Goal: Task Accomplishment & Management: Use online tool/utility

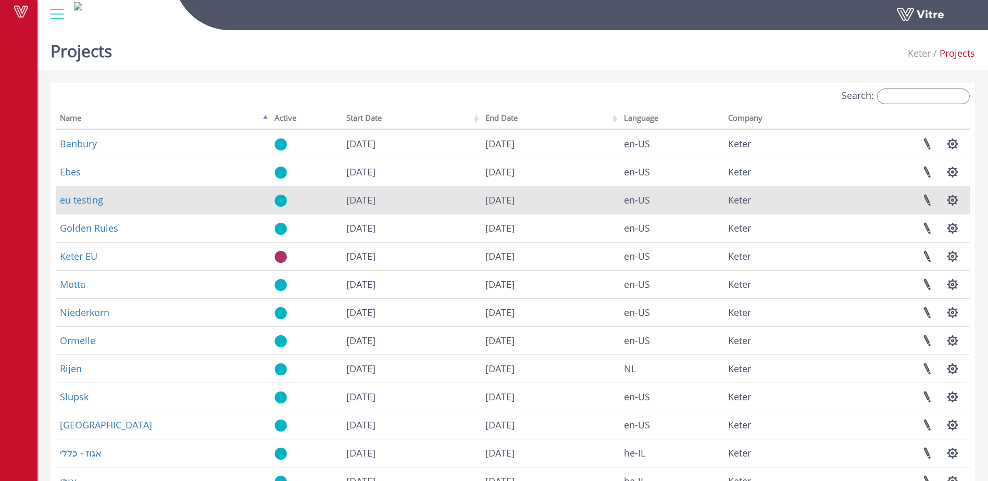
click at [85, 206] on td "eu testing" at bounding box center [163, 200] width 215 height 28
click at [85, 203] on link "eu testing" at bounding box center [81, 200] width 43 height 13
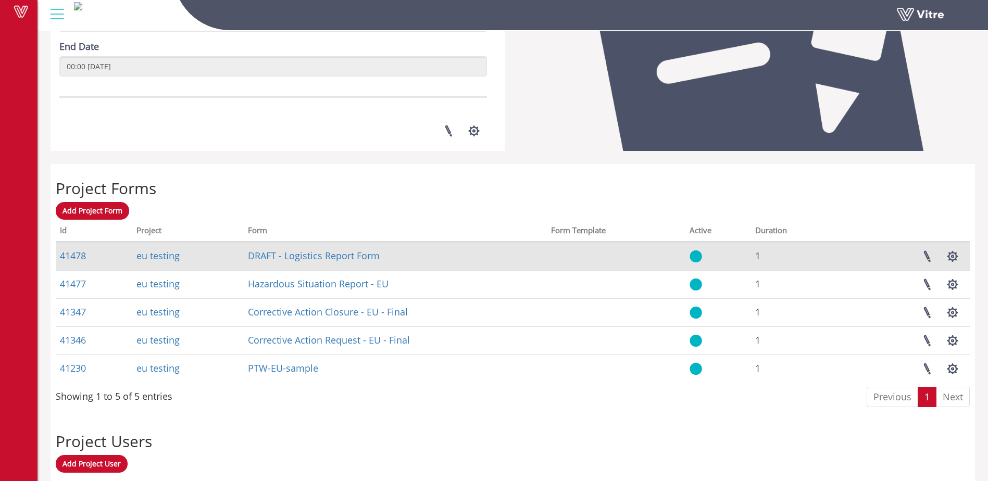
scroll to position [295, 0]
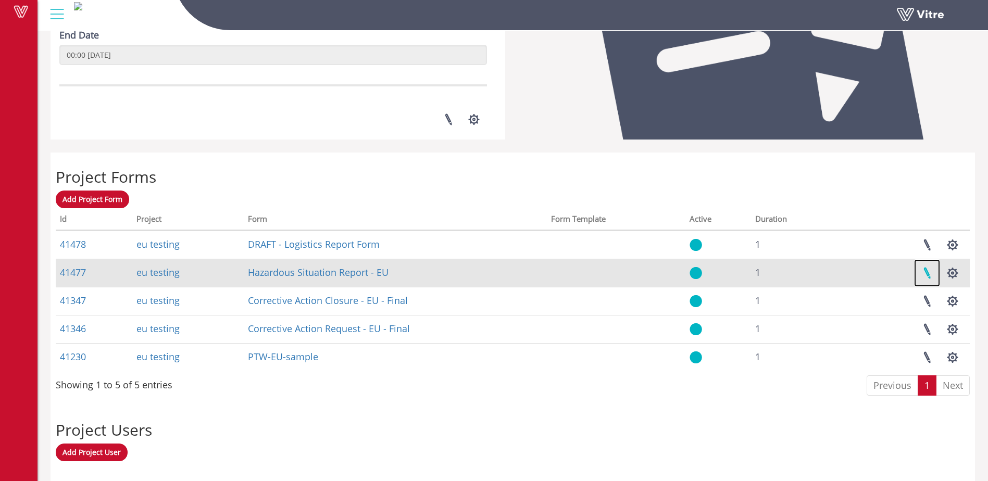
click at [927, 275] on link at bounding box center [927, 273] width 26 height 28
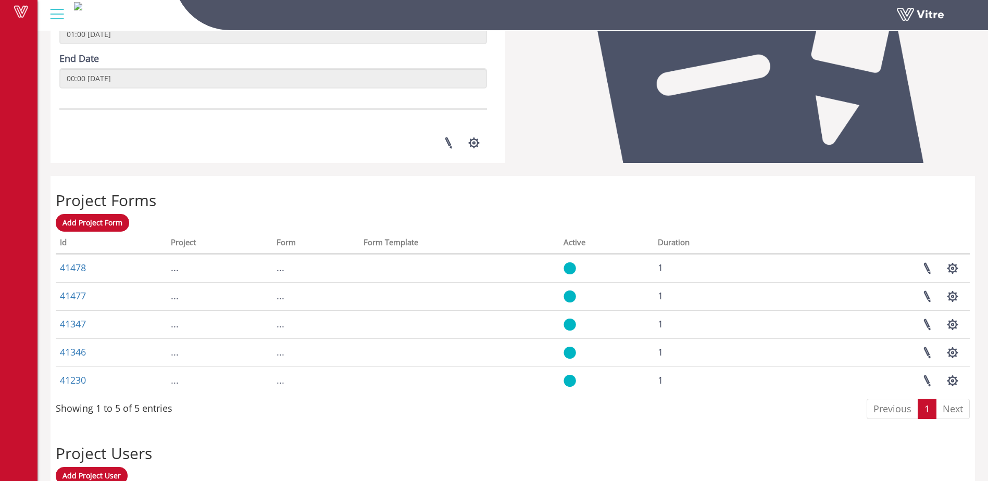
scroll to position [273, 0]
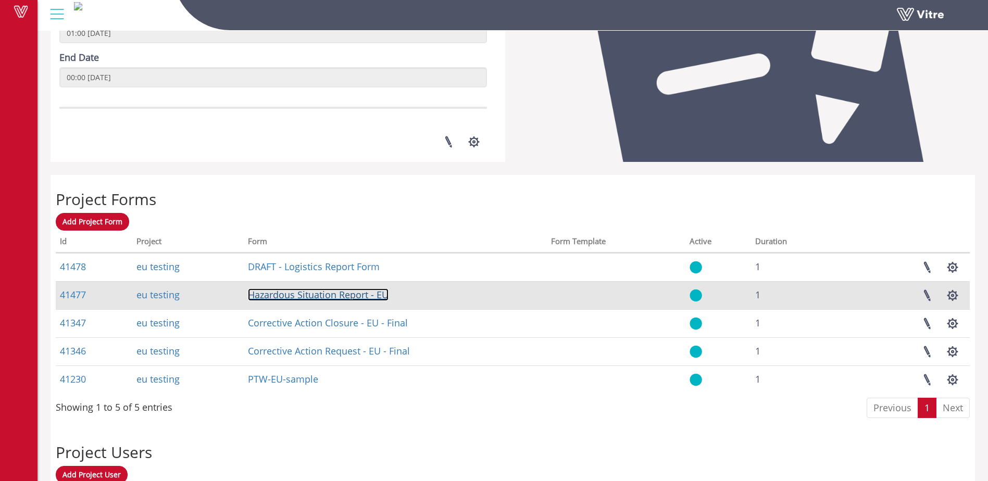
click at [304, 296] on link "Hazardous Situation Report - EU" at bounding box center [318, 295] width 141 height 13
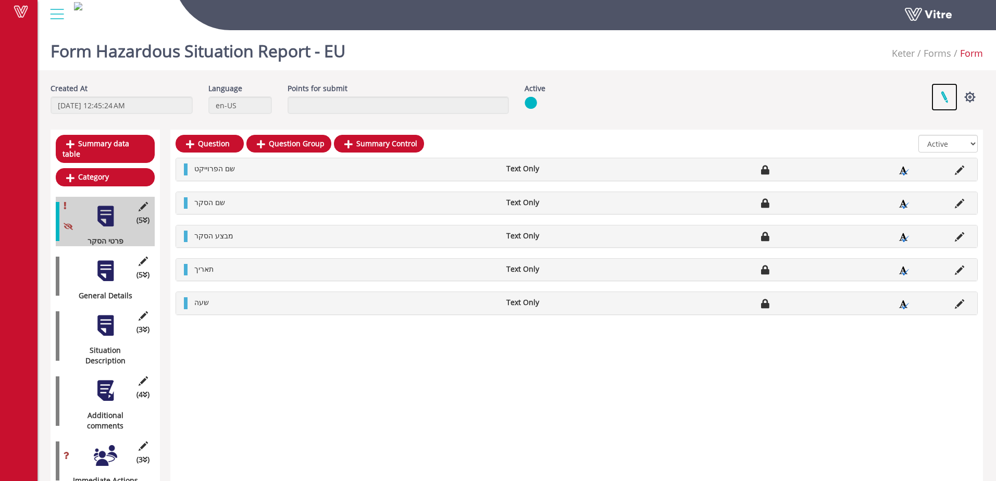
click at [944, 98] on link at bounding box center [944, 97] width 26 height 28
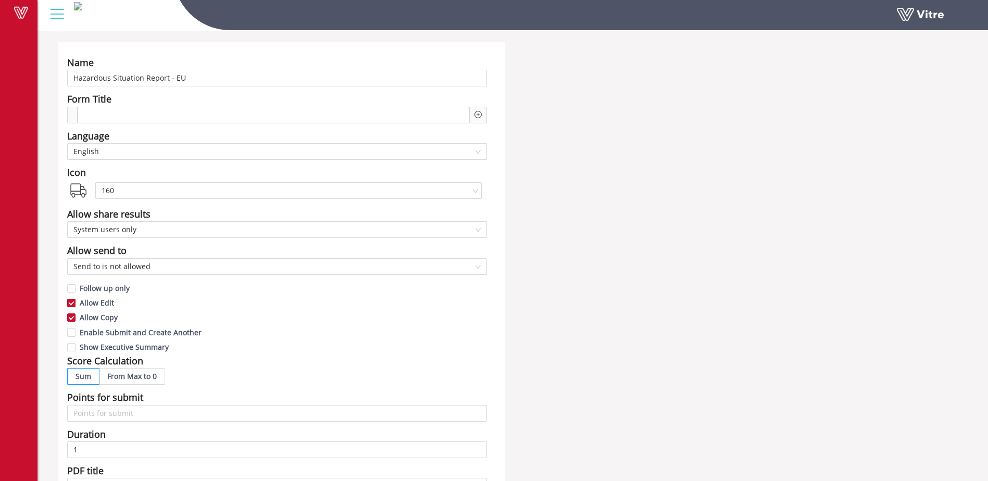
scroll to position [17, 0]
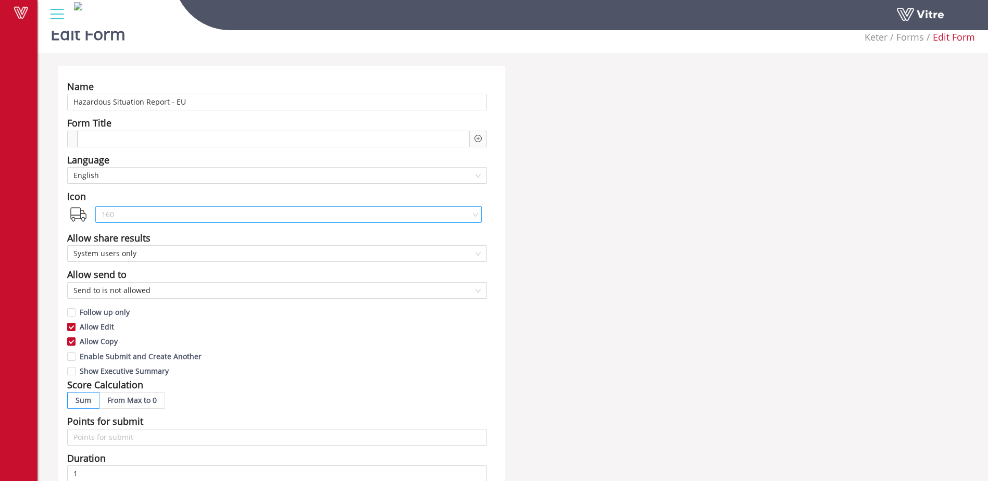
click at [139, 215] on span "160" at bounding box center [289, 215] width 374 height 16
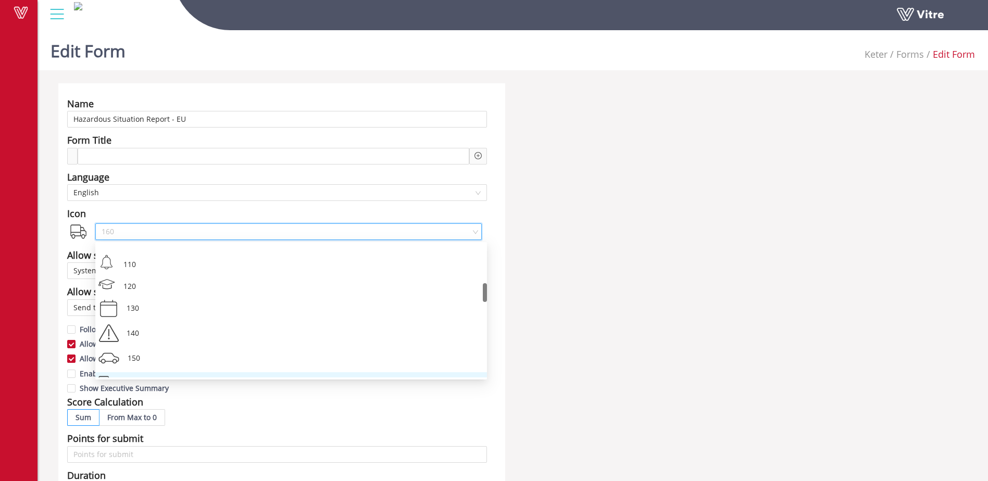
scroll to position [292, 0]
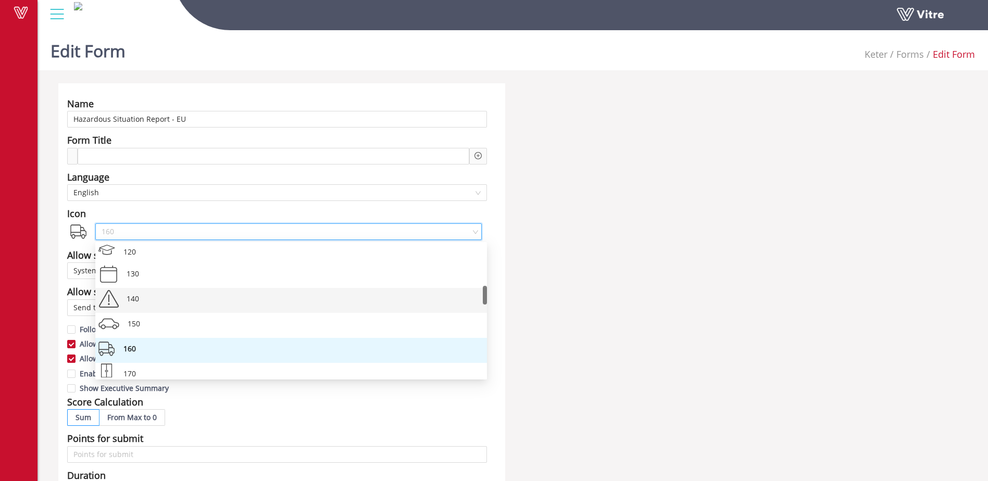
click at [113, 302] on div "140" at bounding box center [291, 300] width 392 height 25
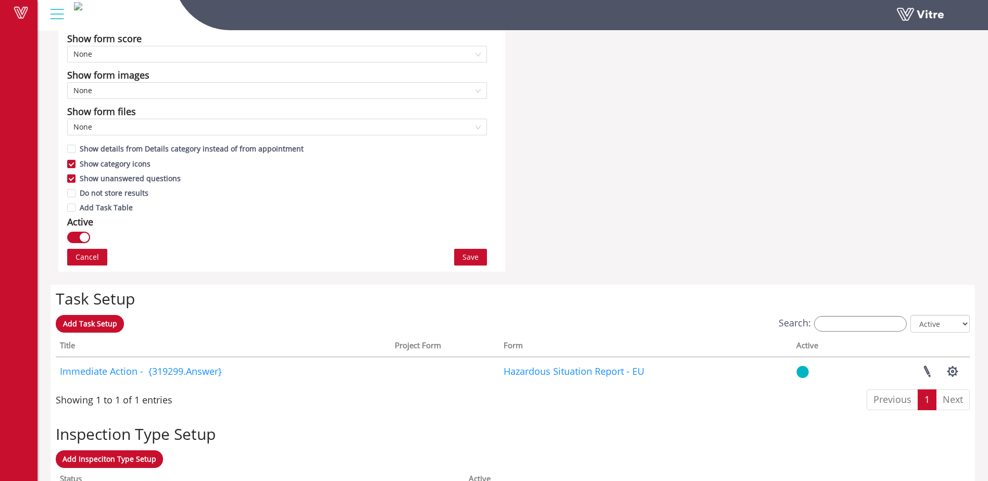
scroll to position [556, 0]
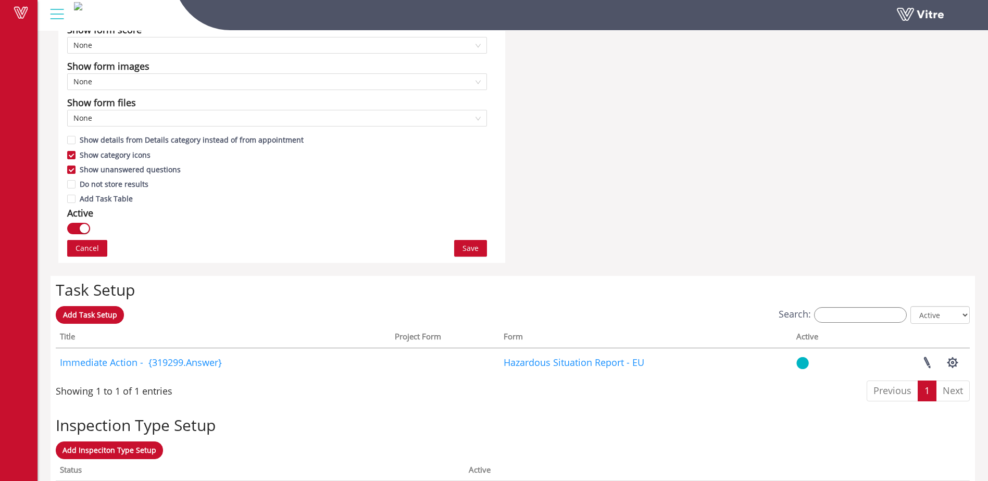
click at [473, 246] on span "Save" at bounding box center [471, 248] width 16 height 11
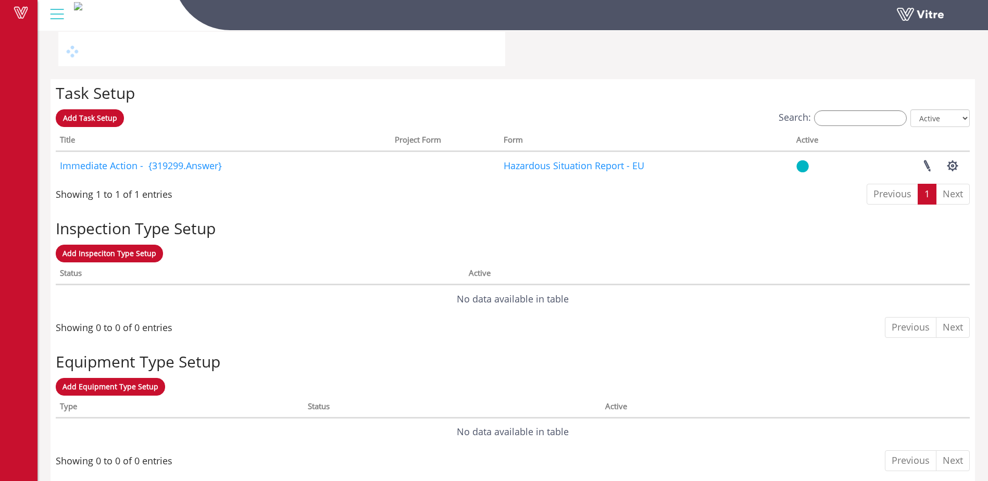
scroll to position [0, 0]
